Goal: Task Accomplishment & Management: Use online tool/utility

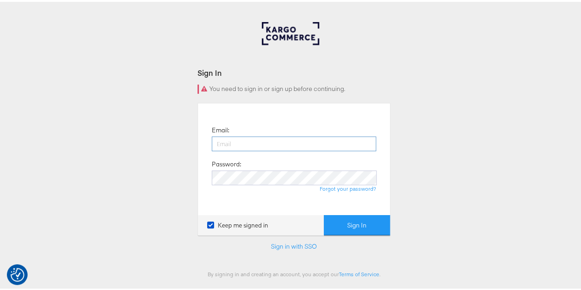
scroll to position [29, 0]
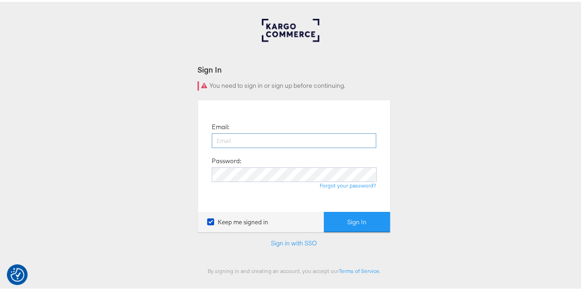
click at [280, 143] on input "email" at bounding box center [294, 138] width 164 height 15
type input "raylene.vickery1@mindshareworld.com"
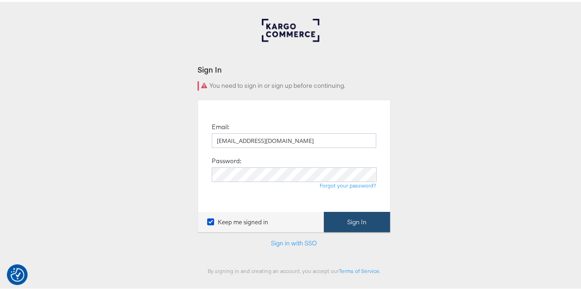
click at [343, 219] on button "Sign In" at bounding box center [357, 220] width 66 height 21
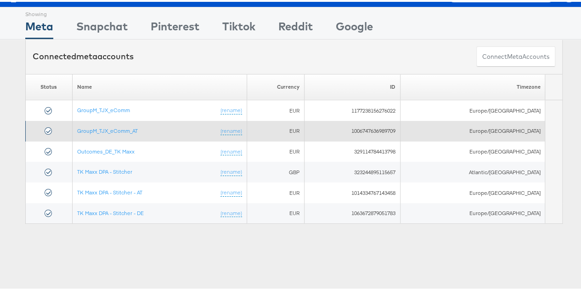
scroll to position [21, 0]
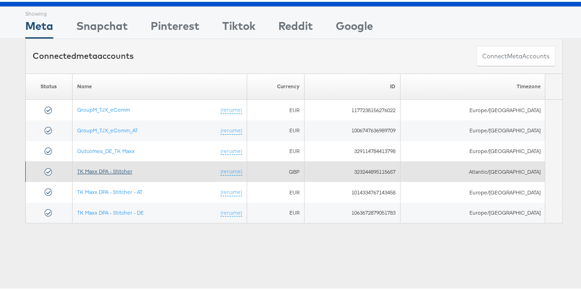
click at [129, 168] on link "TK Maxx DPA - Stitcher" at bounding box center [104, 169] width 55 height 7
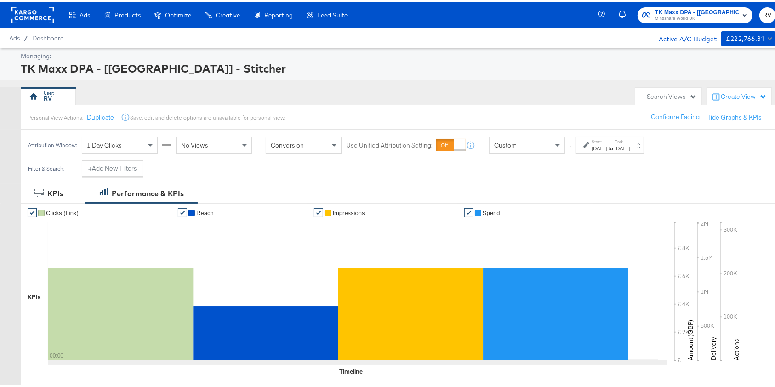
click at [605, 147] on div "[DATE]" at bounding box center [598, 145] width 15 height 7
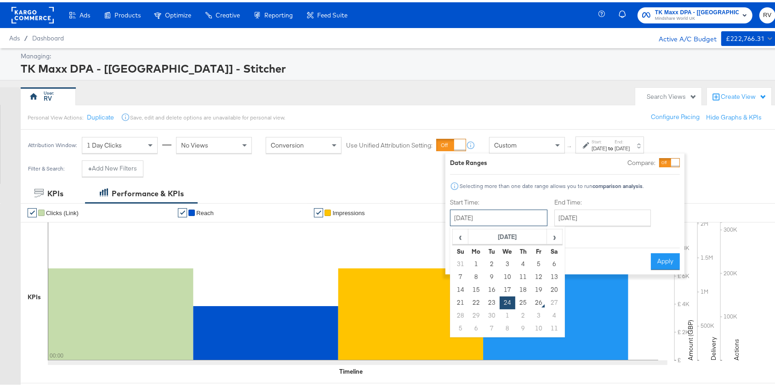
click at [489, 217] on input "[DATE]" at bounding box center [498, 215] width 97 height 17
click at [456, 302] on td "21" at bounding box center [461, 300] width 16 height 13
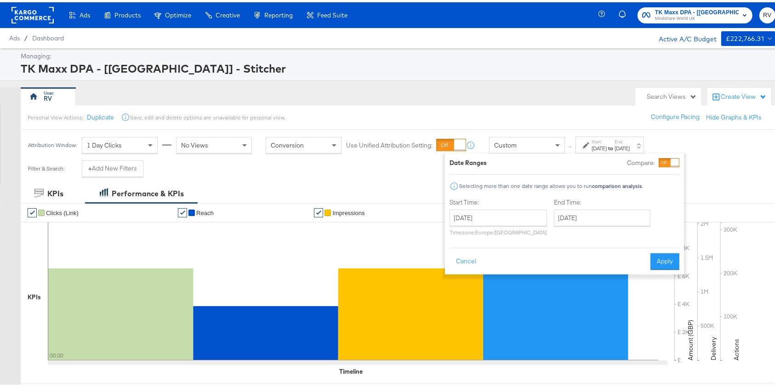
type input "[DATE]"
click at [612, 214] on input "[DATE]" at bounding box center [602, 215] width 96 height 17
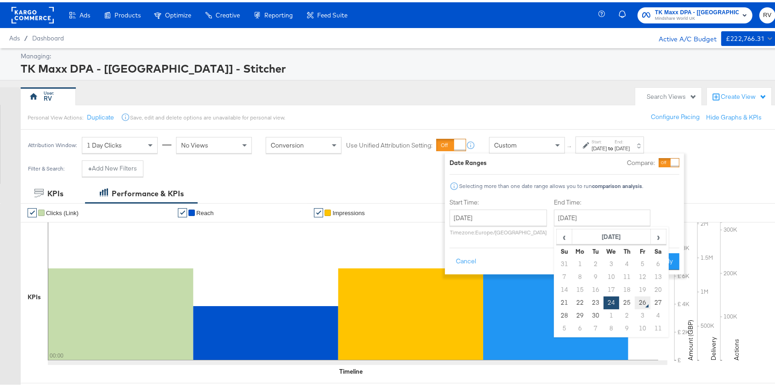
click at [643, 296] on td "26" at bounding box center [642, 300] width 16 height 13
type input "[DATE]"
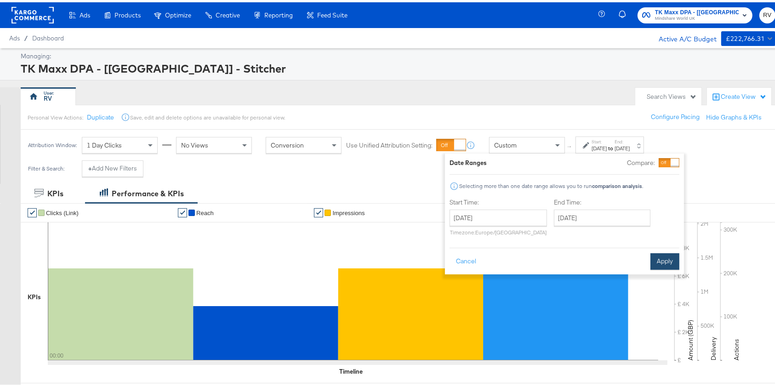
click at [663, 260] on button "Apply" at bounding box center [664, 259] width 29 height 17
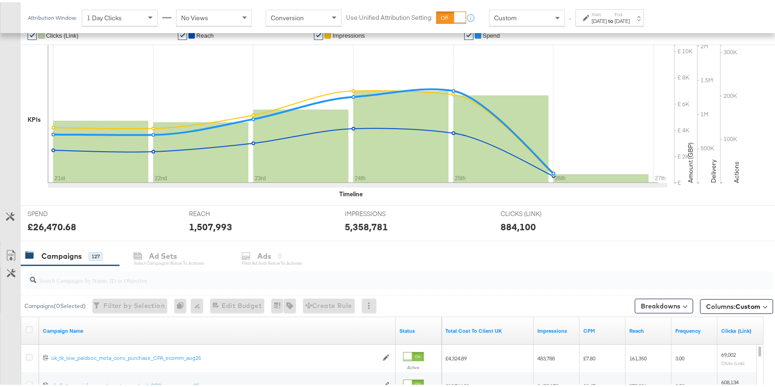
scroll to position [177, 0]
click at [629, 18] on div "[DATE]" at bounding box center [621, 18] width 15 height 7
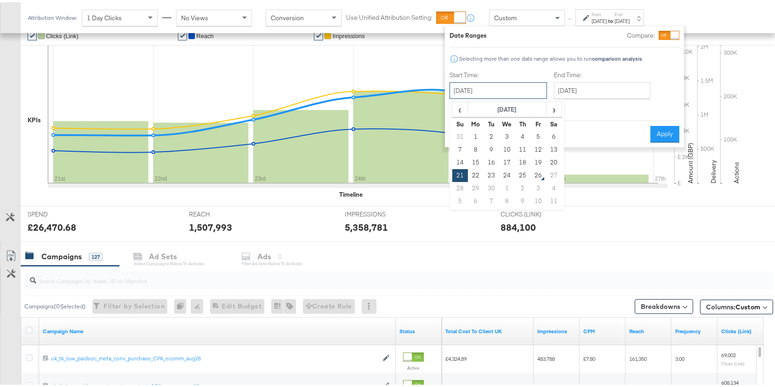
click at [518, 81] on input "[DATE]" at bounding box center [497, 88] width 97 height 17
click at [525, 175] on td "25" at bounding box center [523, 173] width 16 height 13
type input "[DATE]"
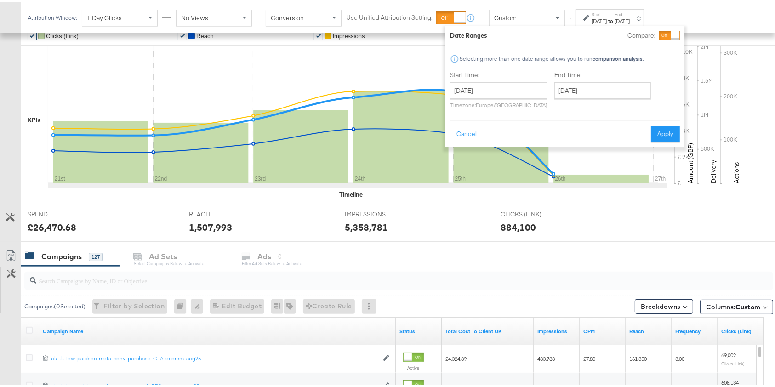
click at [525, 175] on rect at bounding box center [500, 137] width 95 height 87
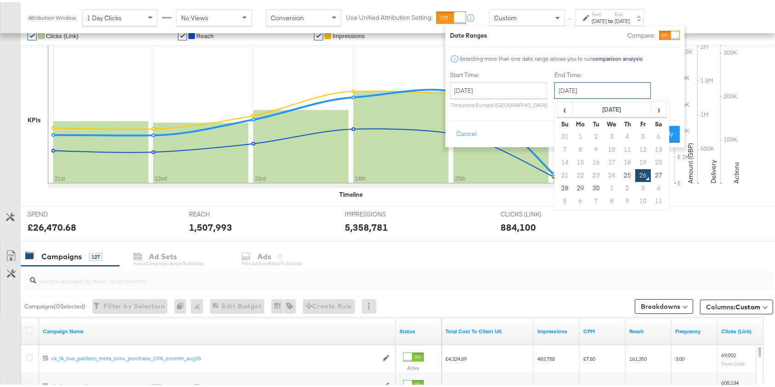
click at [582, 89] on input "[DATE]" at bounding box center [602, 88] width 96 height 17
click at [627, 170] on td "25" at bounding box center [627, 173] width 16 height 13
type input "[DATE]"
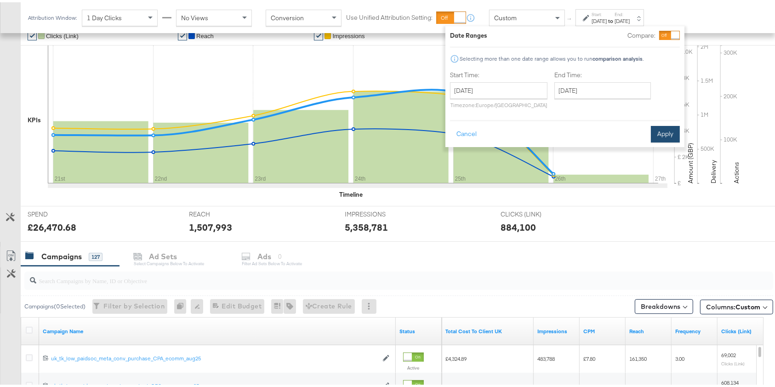
click at [662, 132] on button "Apply" at bounding box center [665, 132] width 29 height 17
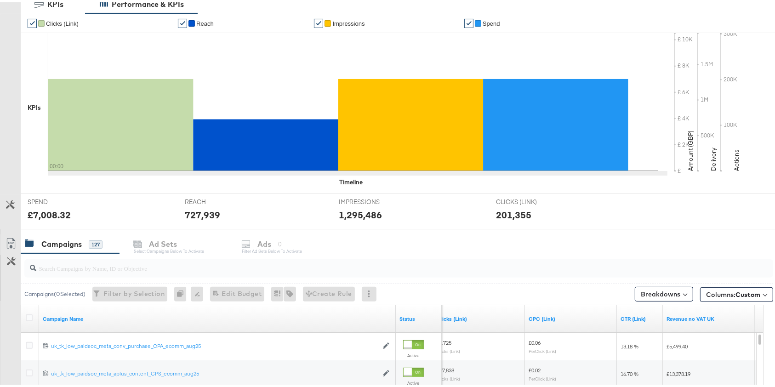
scroll to position [0, 0]
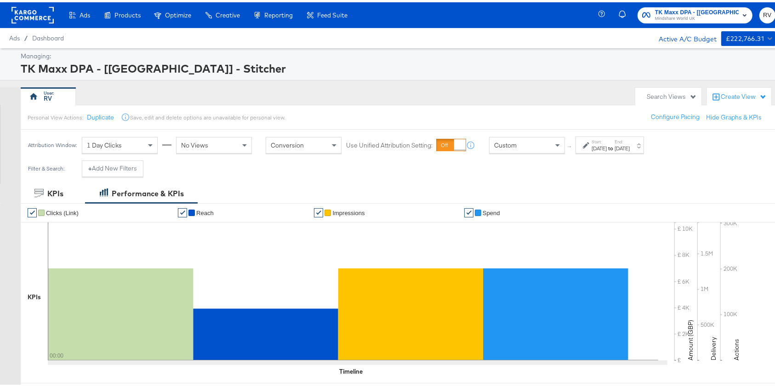
click at [614, 145] on strong "to" at bounding box center [610, 145] width 8 height 7
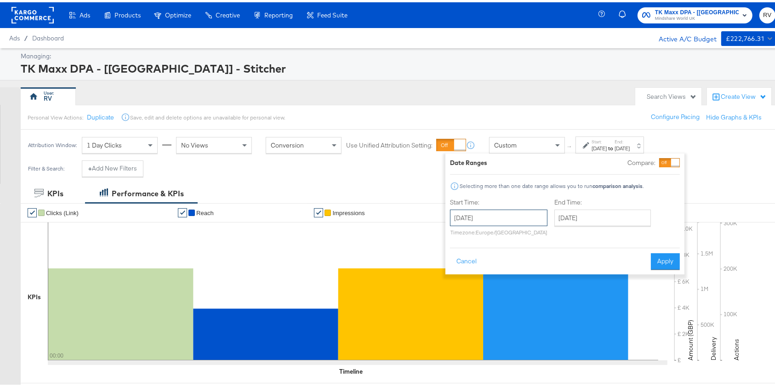
click at [502, 214] on input "[DATE]" at bounding box center [498, 215] width 97 height 17
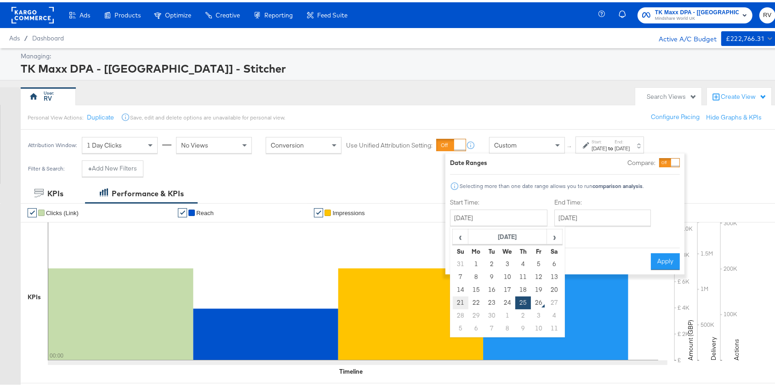
click at [462, 297] on td "21" at bounding box center [461, 300] width 16 height 13
type input "[DATE]"
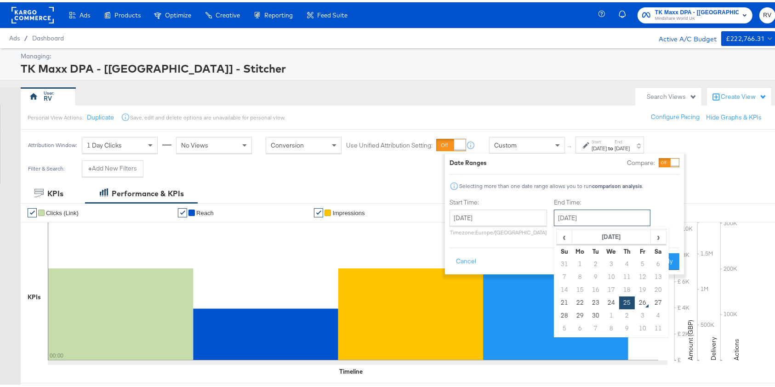
click at [607, 218] on input "[DATE]" at bounding box center [602, 215] width 96 height 17
click at [643, 298] on td "26" at bounding box center [642, 300] width 16 height 13
type input "[DATE]"
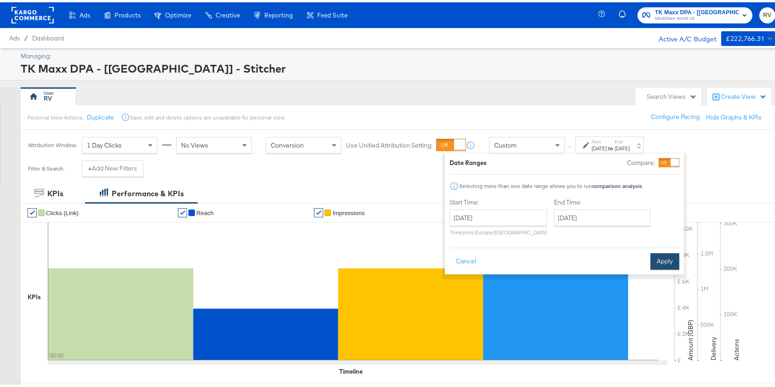
click at [671, 259] on button "Apply" at bounding box center [664, 259] width 29 height 17
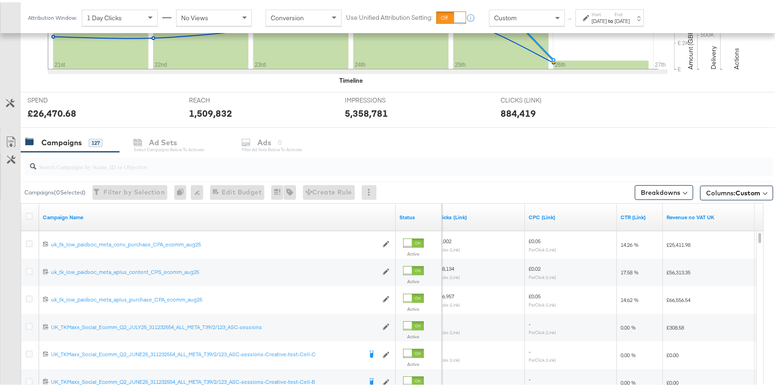
scroll to position [300, 0]
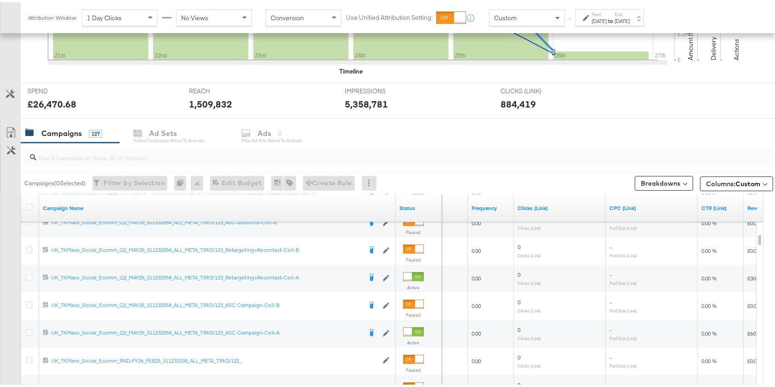
click at [534, 227] on sub "Clicks (Link)" at bounding box center [528, 226] width 23 height 6
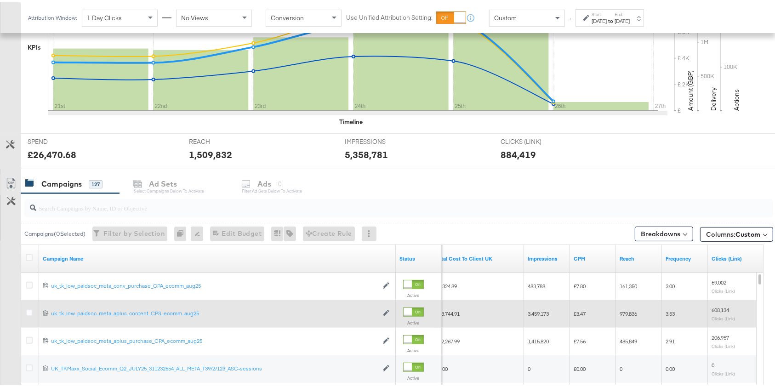
scroll to position [249, 0]
